Goal: Check status: Check status

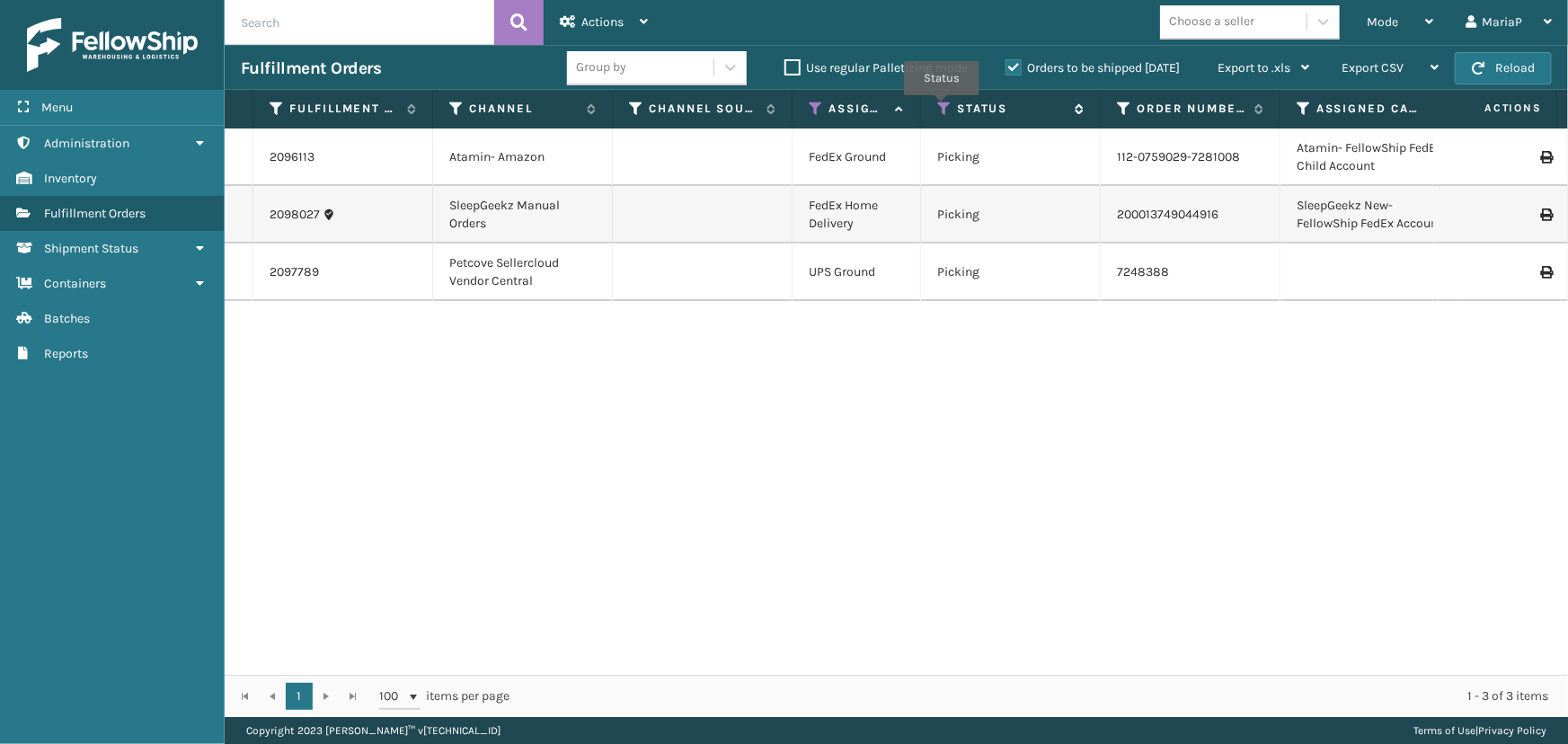
click at [941, 108] on icon at bounding box center [943, 109] width 14 height 16
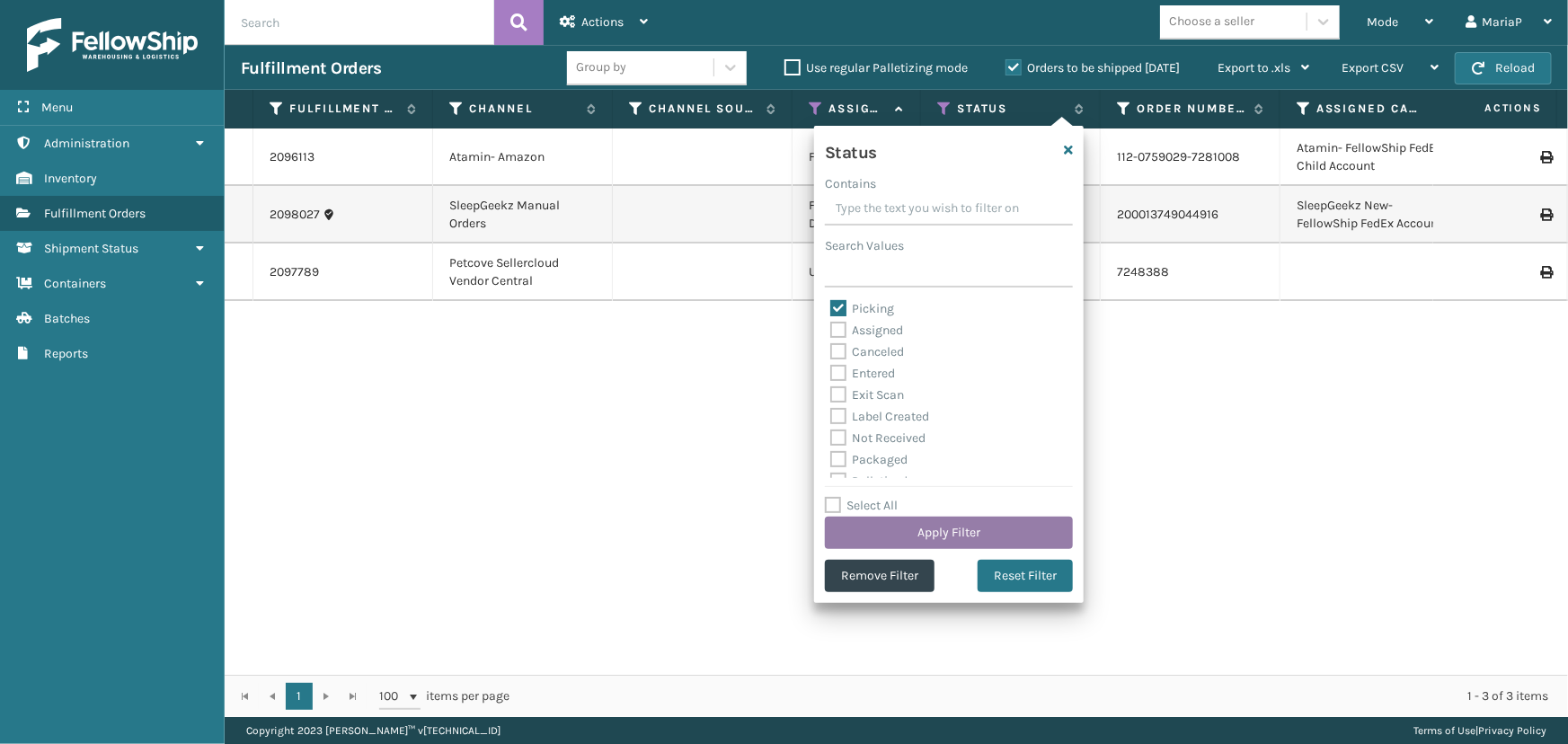
click at [904, 530] on button "Apply Filter" at bounding box center [948, 532] width 248 height 33
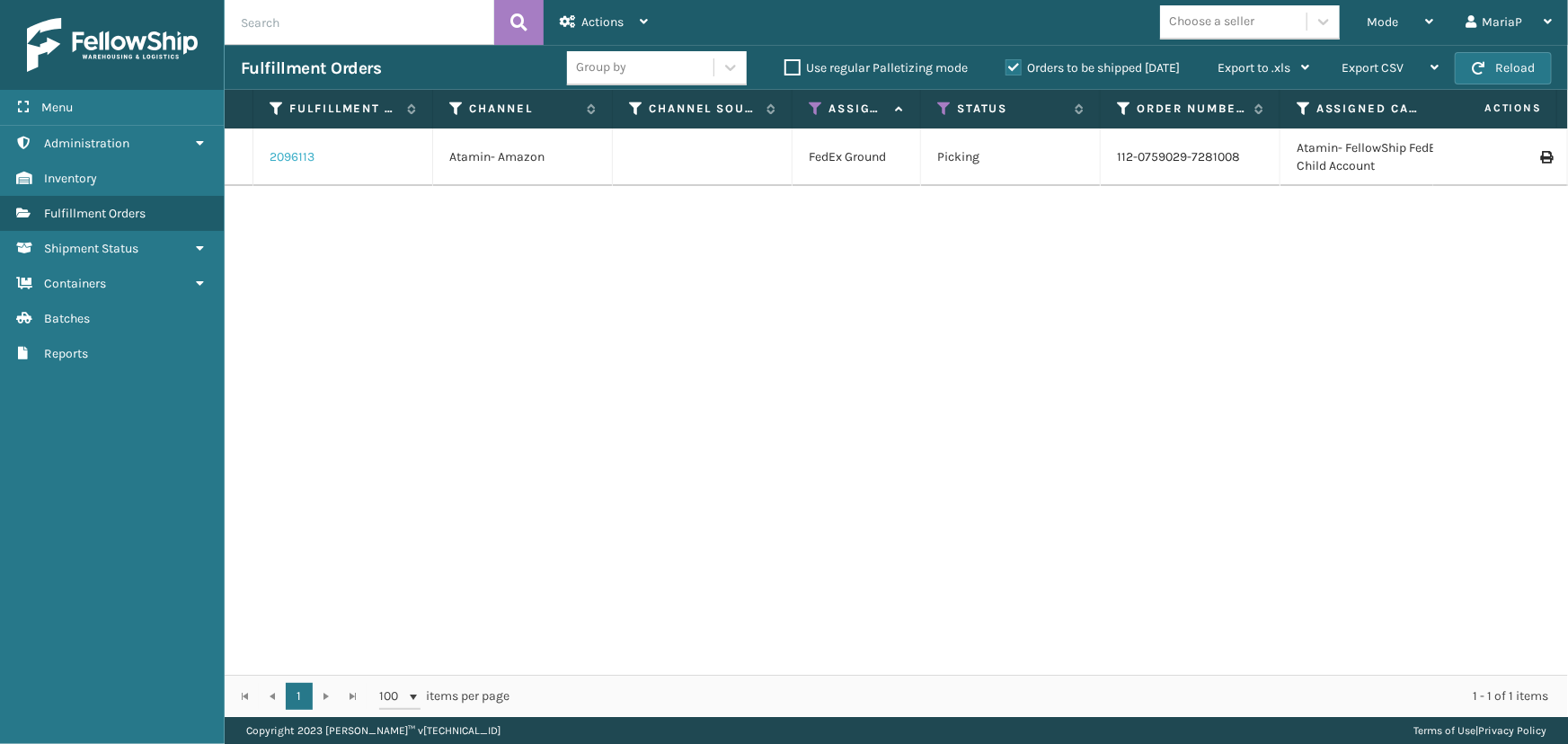
click at [297, 153] on link "2096113" at bounding box center [292, 156] width 45 height 18
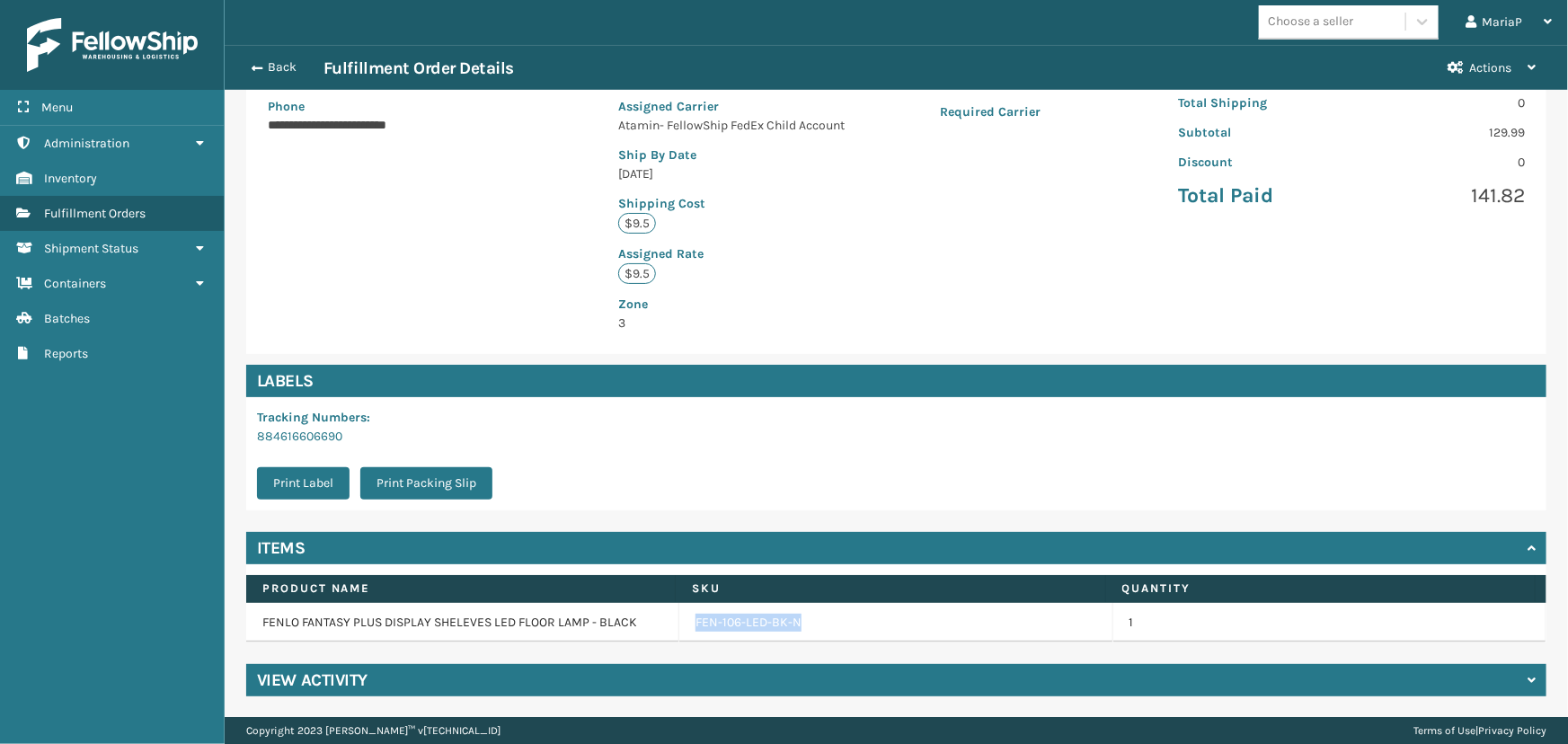
drag, startPoint x: 791, startPoint y: 620, endPoint x: 680, endPoint y: 622, distance: 111.0
click at [680, 622] on td "FEN-106-LED-BK-N" at bounding box center [895, 622] width 433 height 39
copy link "FEN-106-LED-BK-N"
click at [706, 620] on link "FEN-106-LED-BK-N" at bounding box center [748, 622] width 106 height 18
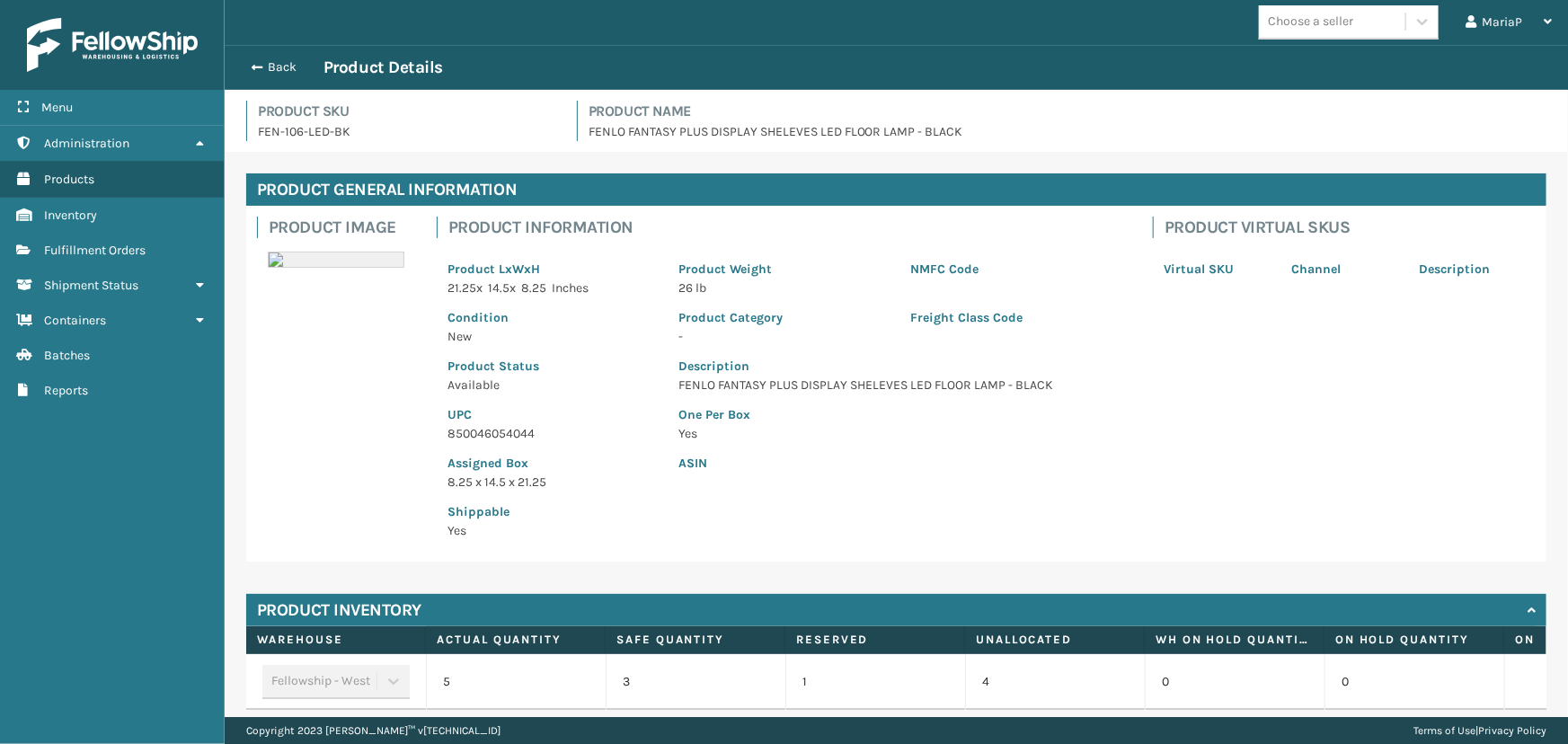
click at [306, 127] on p "FEN-106-LED-BK" at bounding box center [407, 132] width 298 height 19
click at [308, 134] on p "FEN-106-LED-BK" at bounding box center [407, 132] width 298 height 19
click at [476, 430] on p "850046054044" at bounding box center [552, 433] width 211 height 19
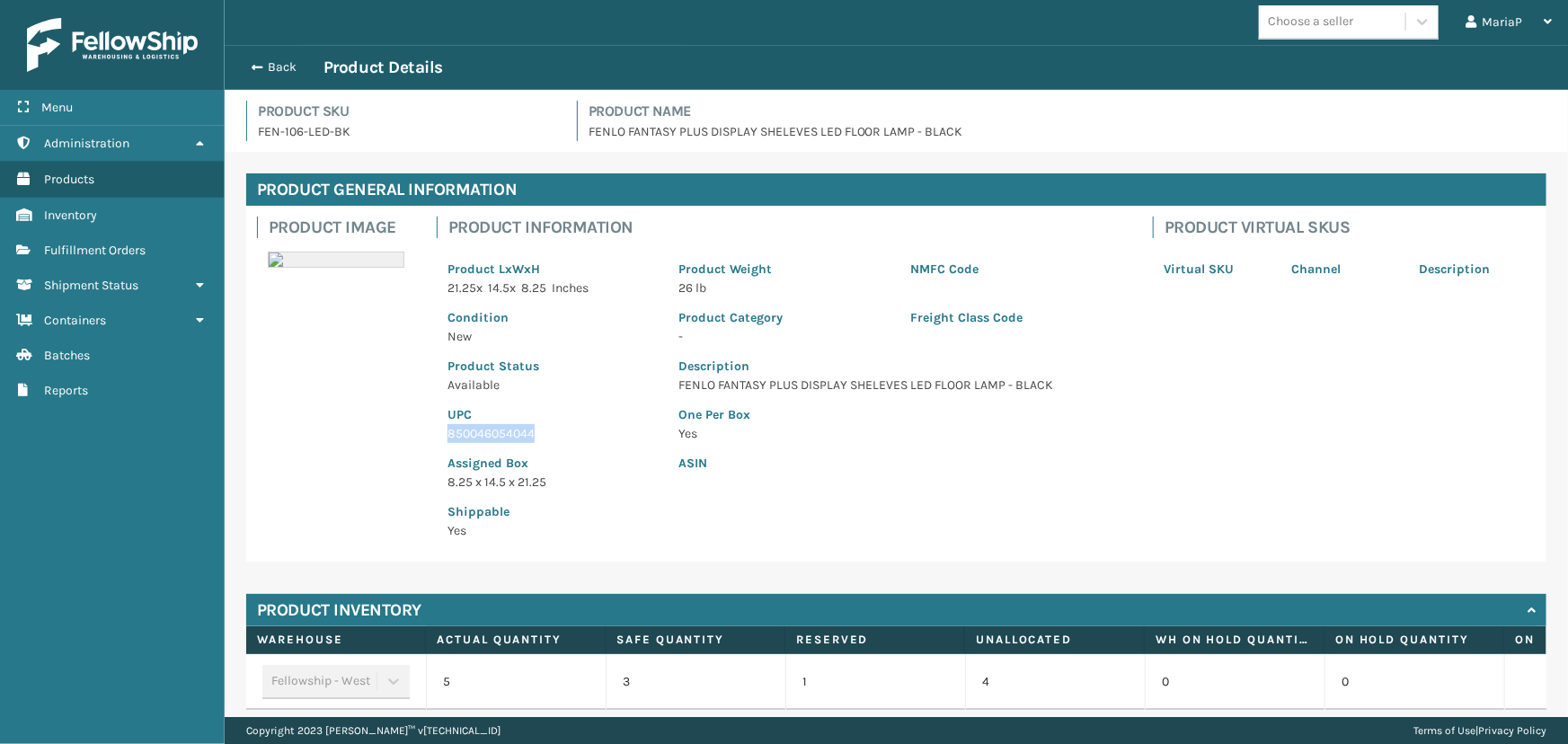
copy p "850046054044"
